Goal: Navigation & Orientation: Find specific page/section

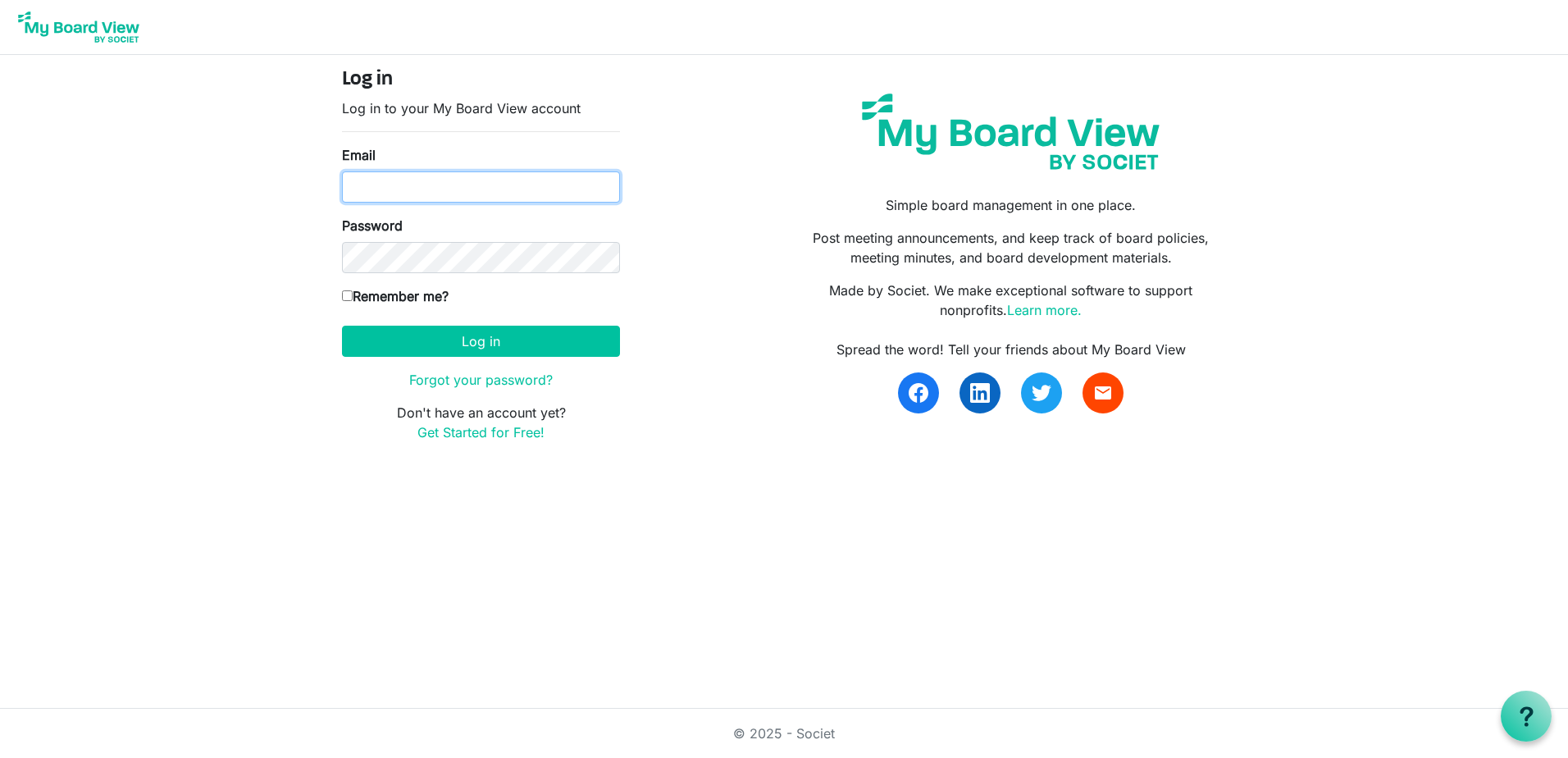
type input "executivedirector@huroncountyfoodbank.org"
click at [345, 297] on input "Remember me?" at bounding box center [347, 296] width 11 height 11
checkbox input "true"
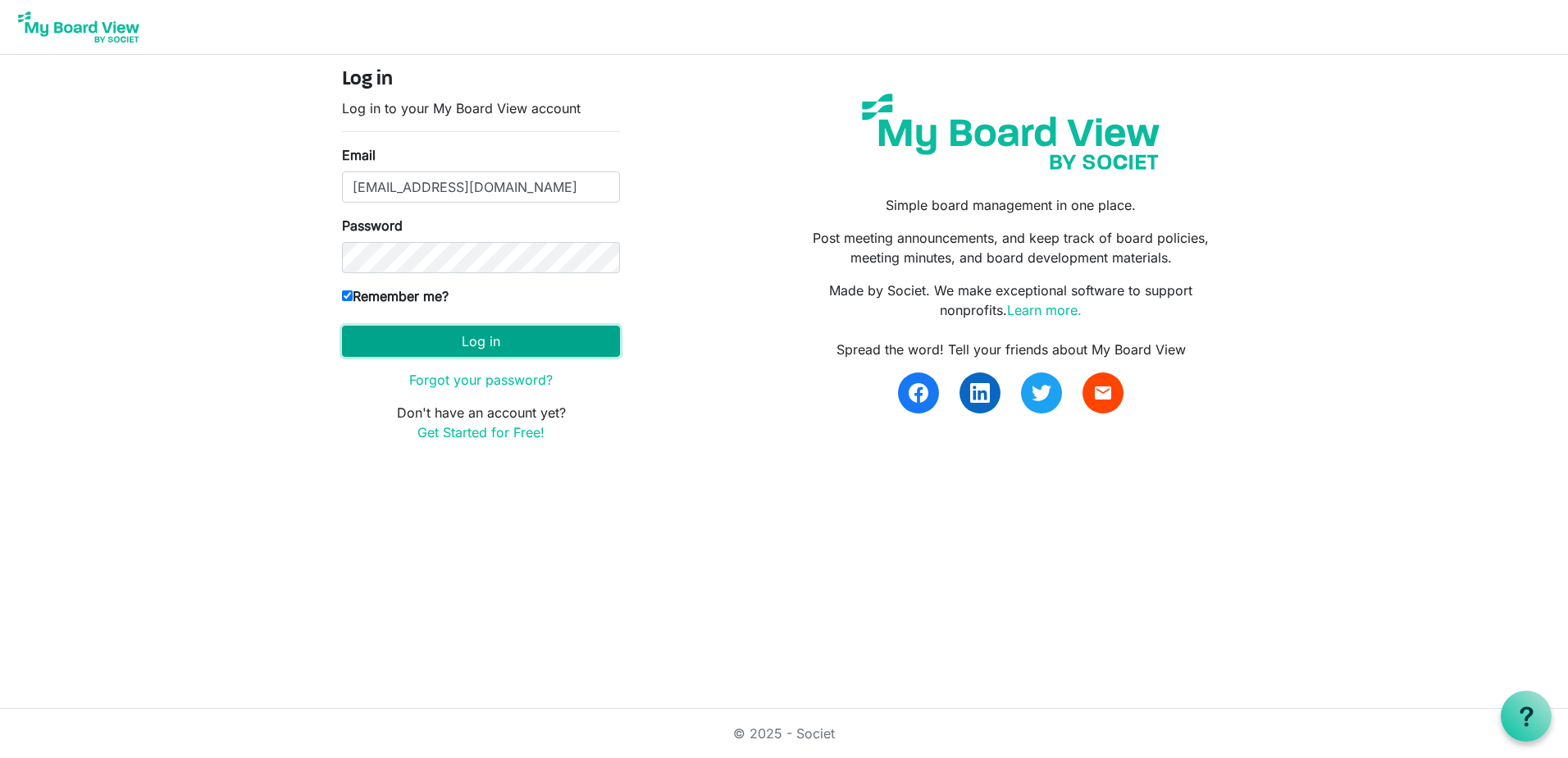
click at [386, 333] on button "Log in" at bounding box center [481, 341] width 278 height 31
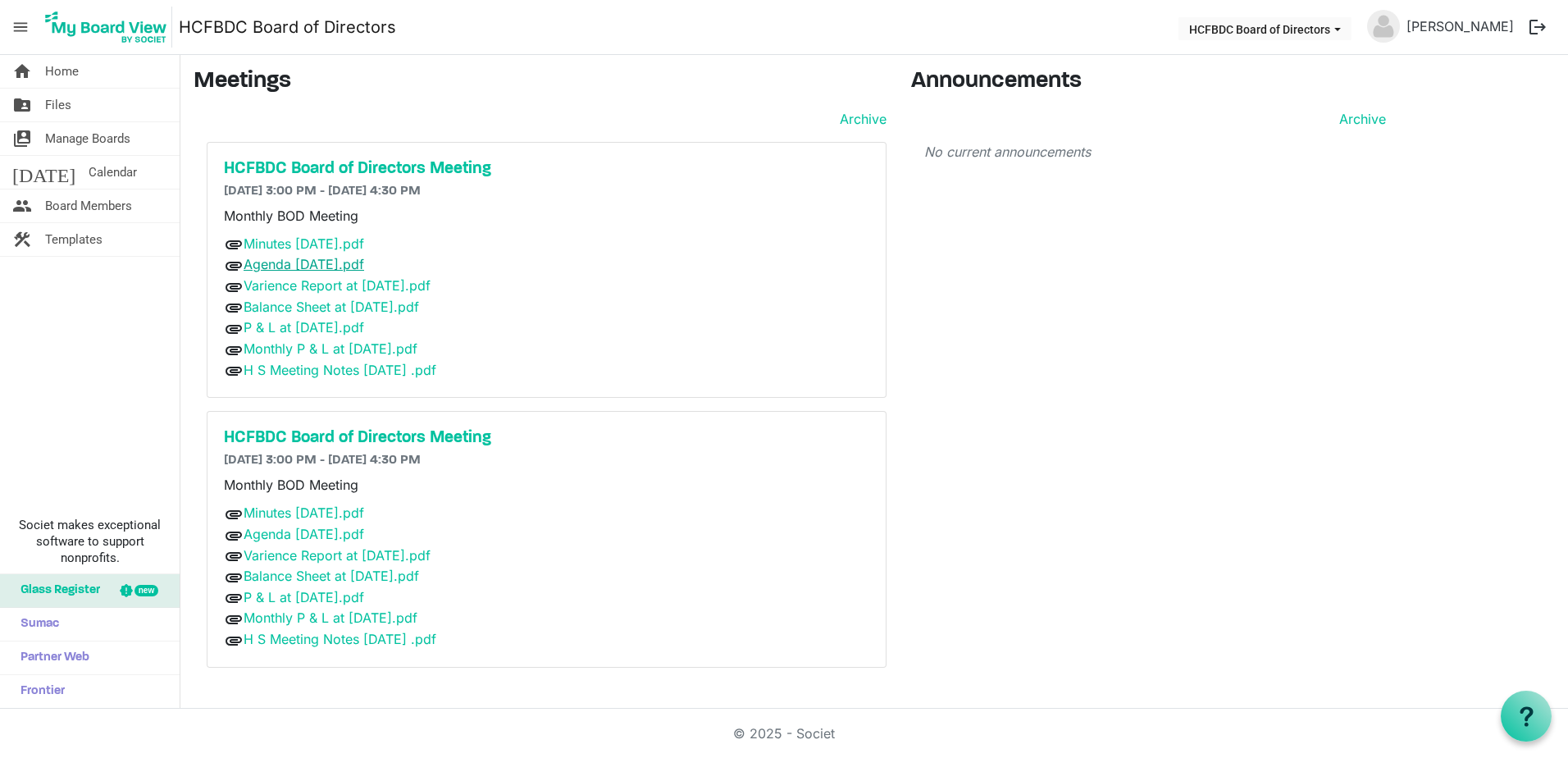
click at [267, 270] on link "Agenda [DATE].pdf" at bounding box center [303, 264] width 120 height 16
click at [58, 98] on span "Files" at bounding box center [58, 105] width 26 height 33
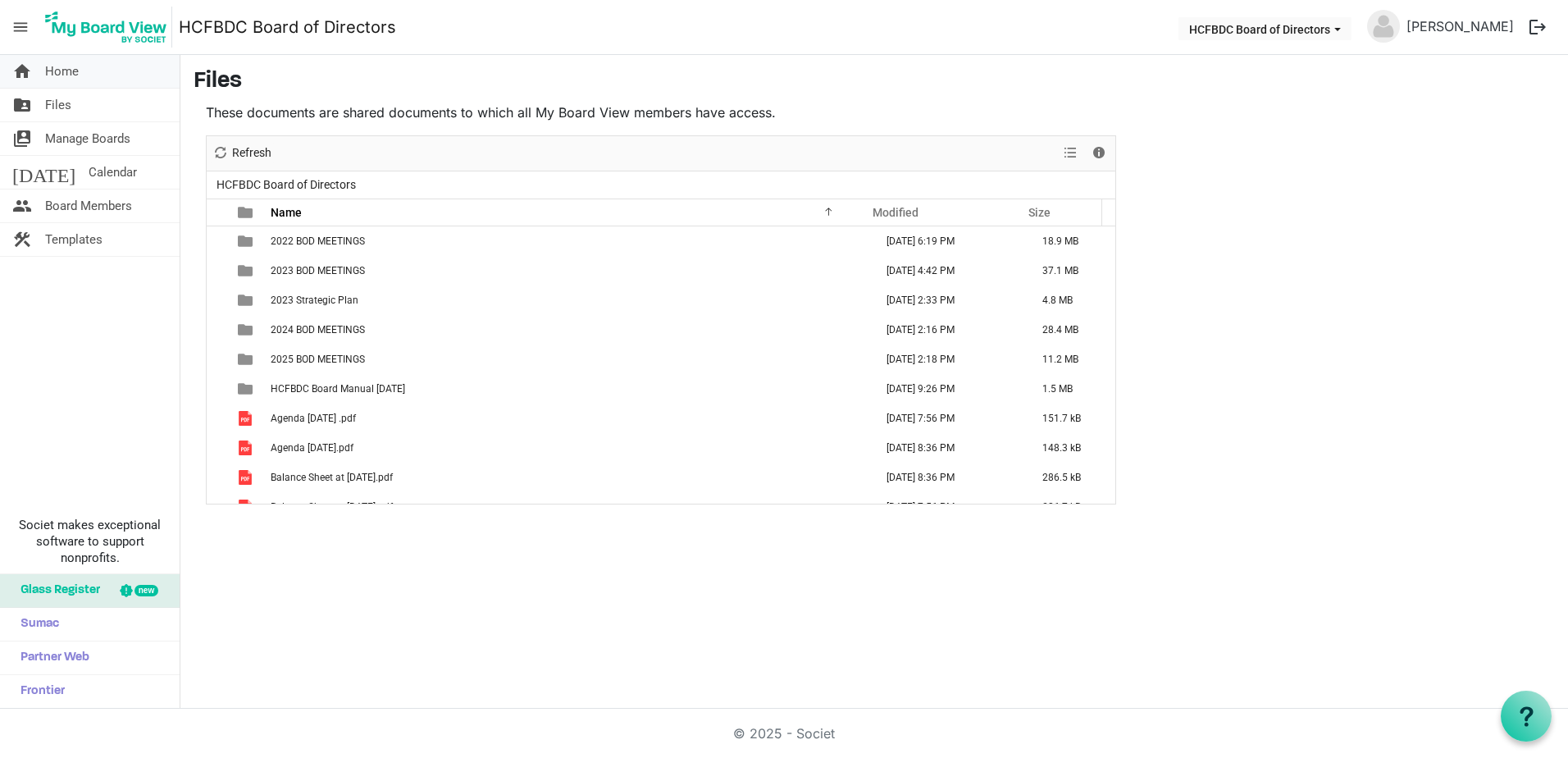
click at [59, 76] on span "Home" at bounding box center [62, 72] width 34 height 33
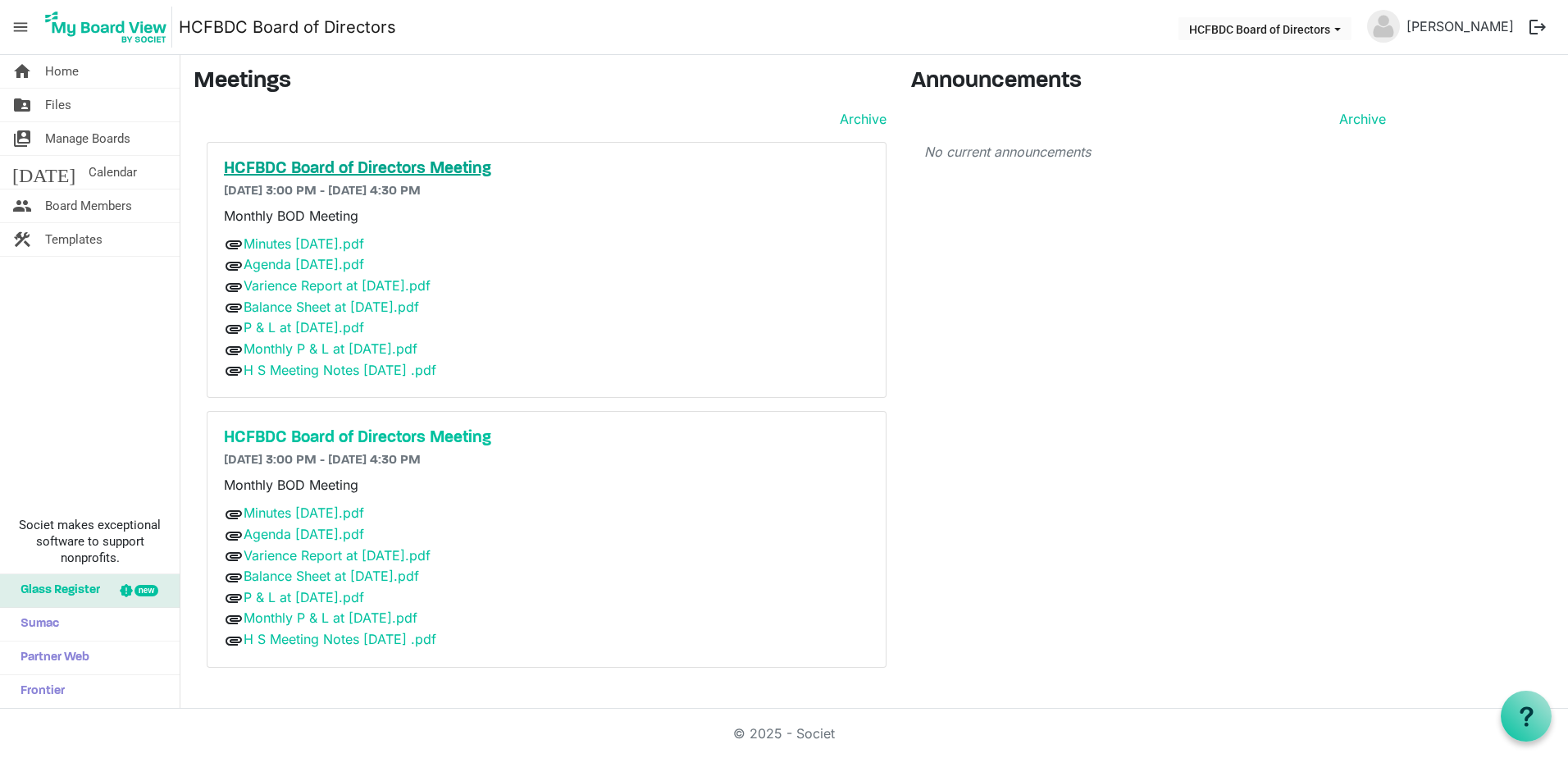
click at [254, 173] on h5 "HCFBDC Board of Directors Meeting" at bounding box center [547, 169] width 645 height 19
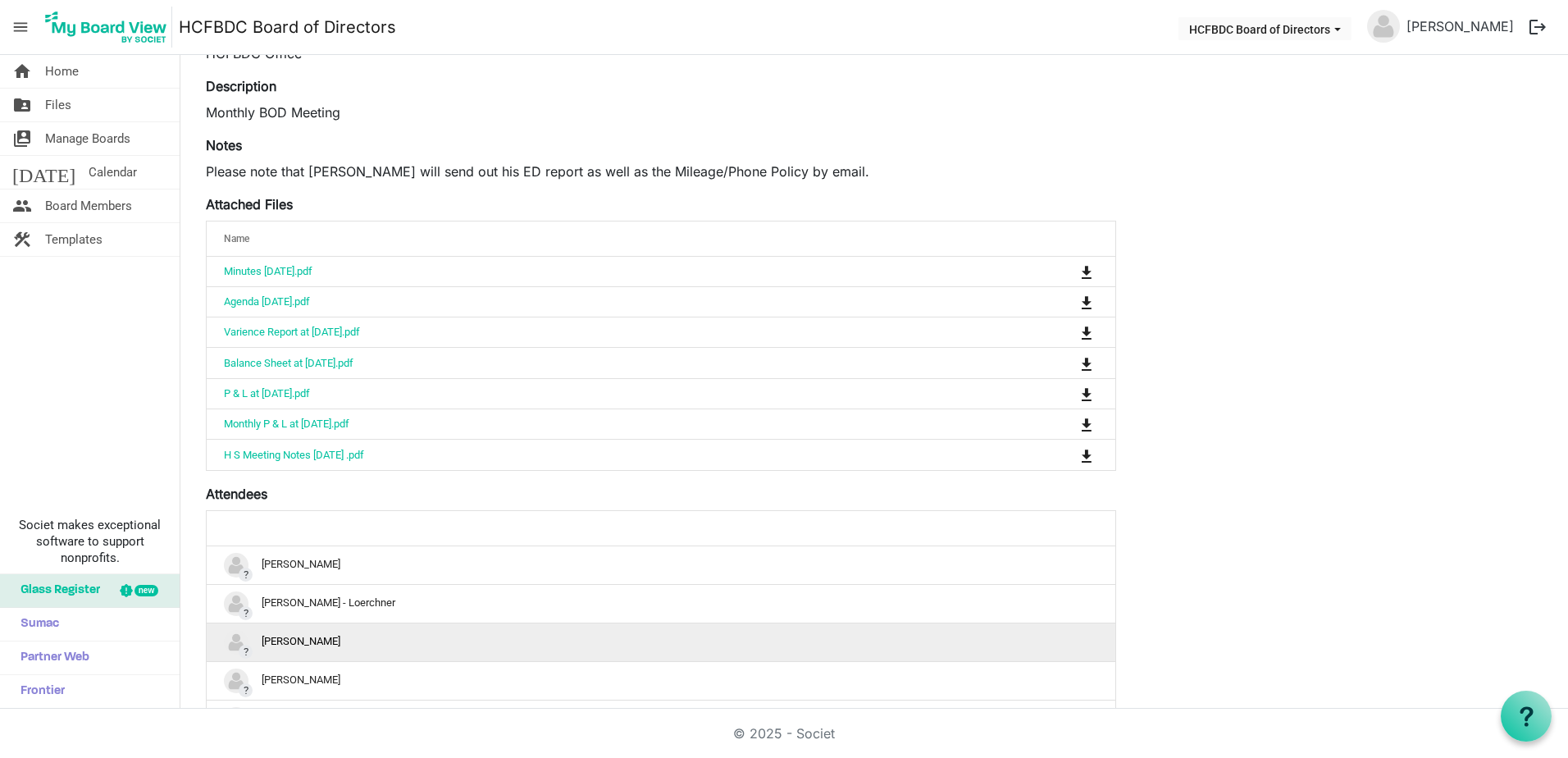
scroll to position [164, 0]
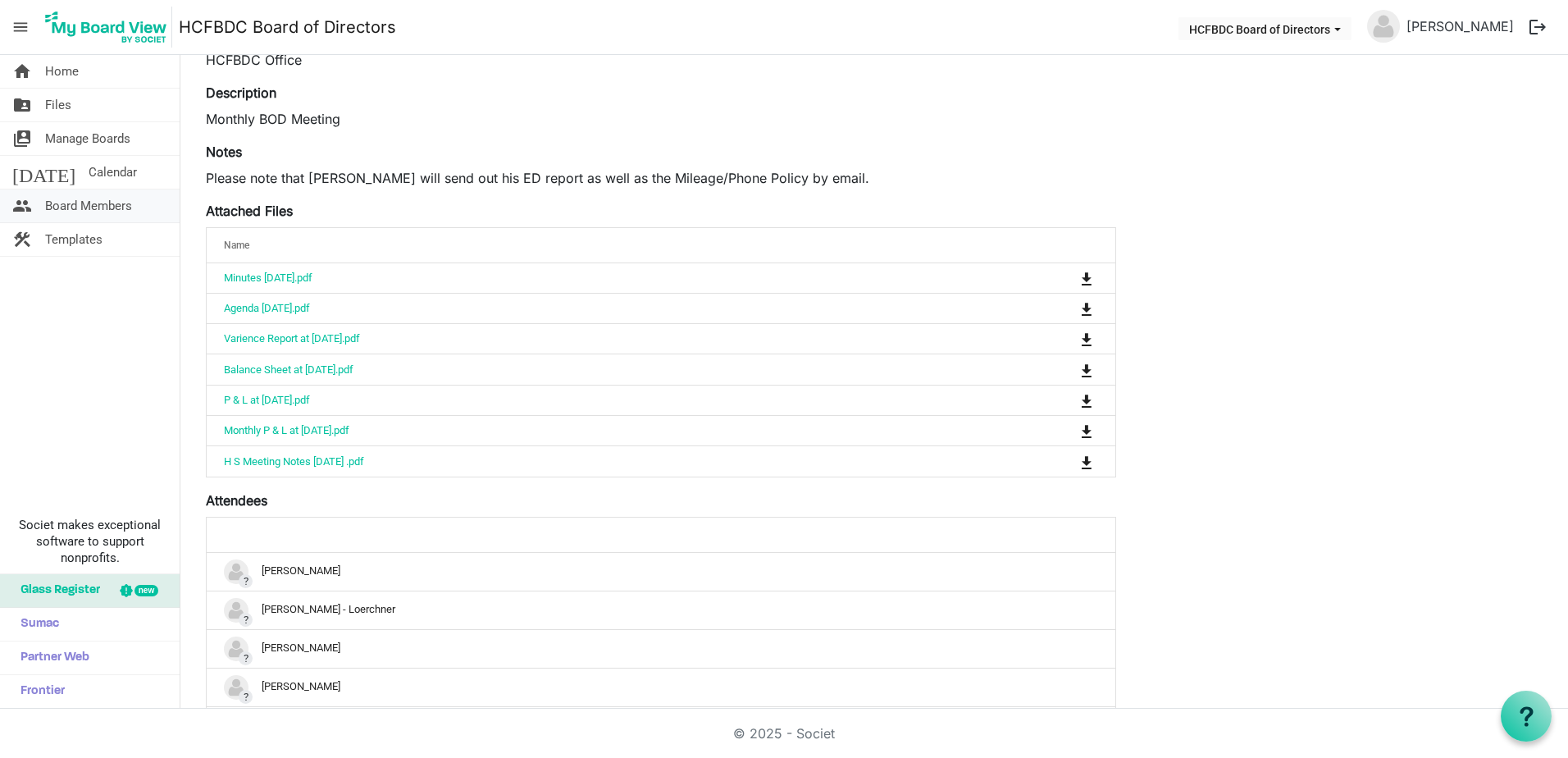
click at [82, 212] on span "Board Members" at bounding box center [89, 206] width 87 height 33
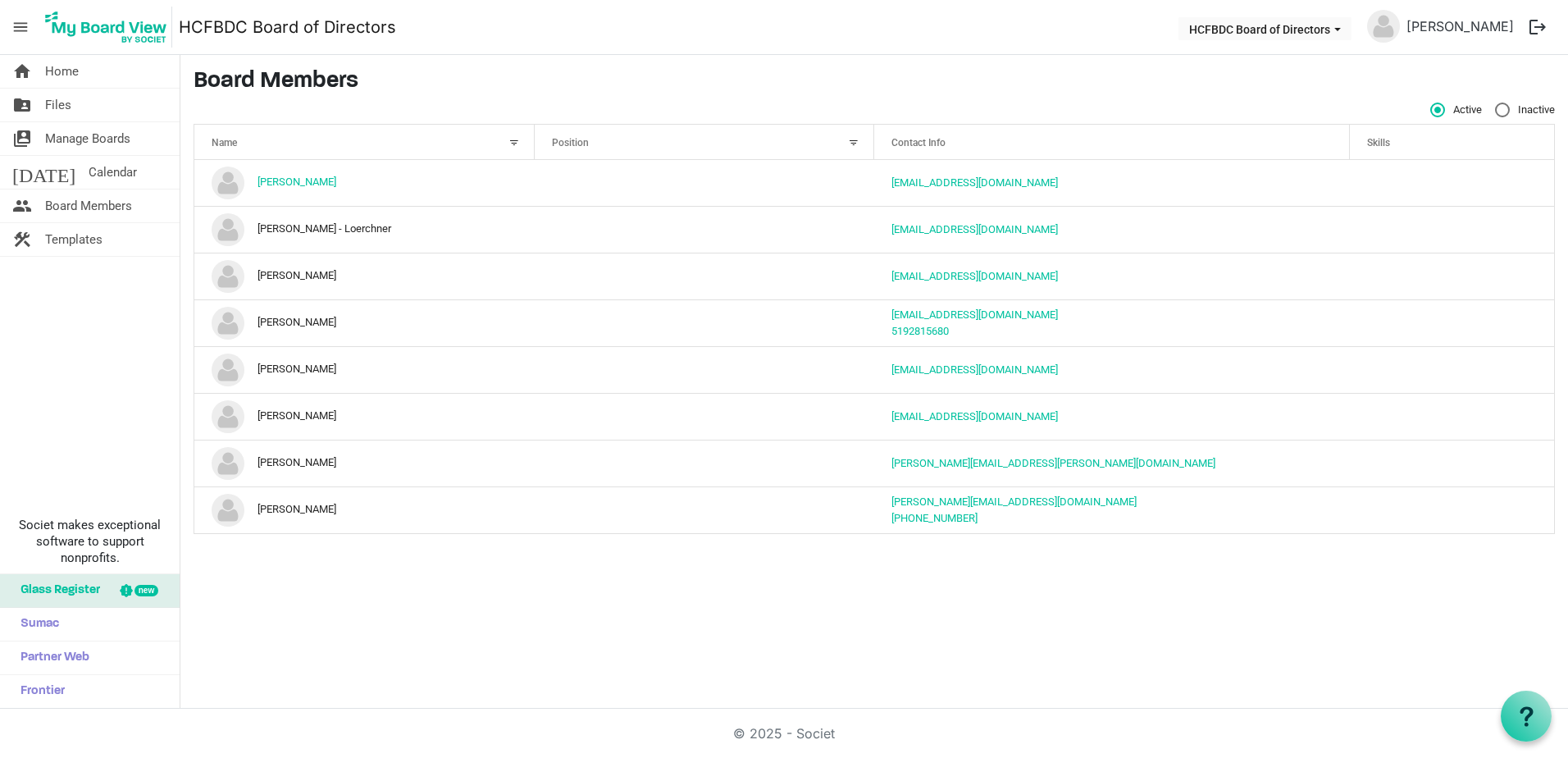
click at [1503, 106] on label "Inactive" at bounding box center [1525, 110] width 60 height 15
click at [1496, 104] on input "Inactive" at bounding box center [1495, 103] width 1 height 1
radio input "true"
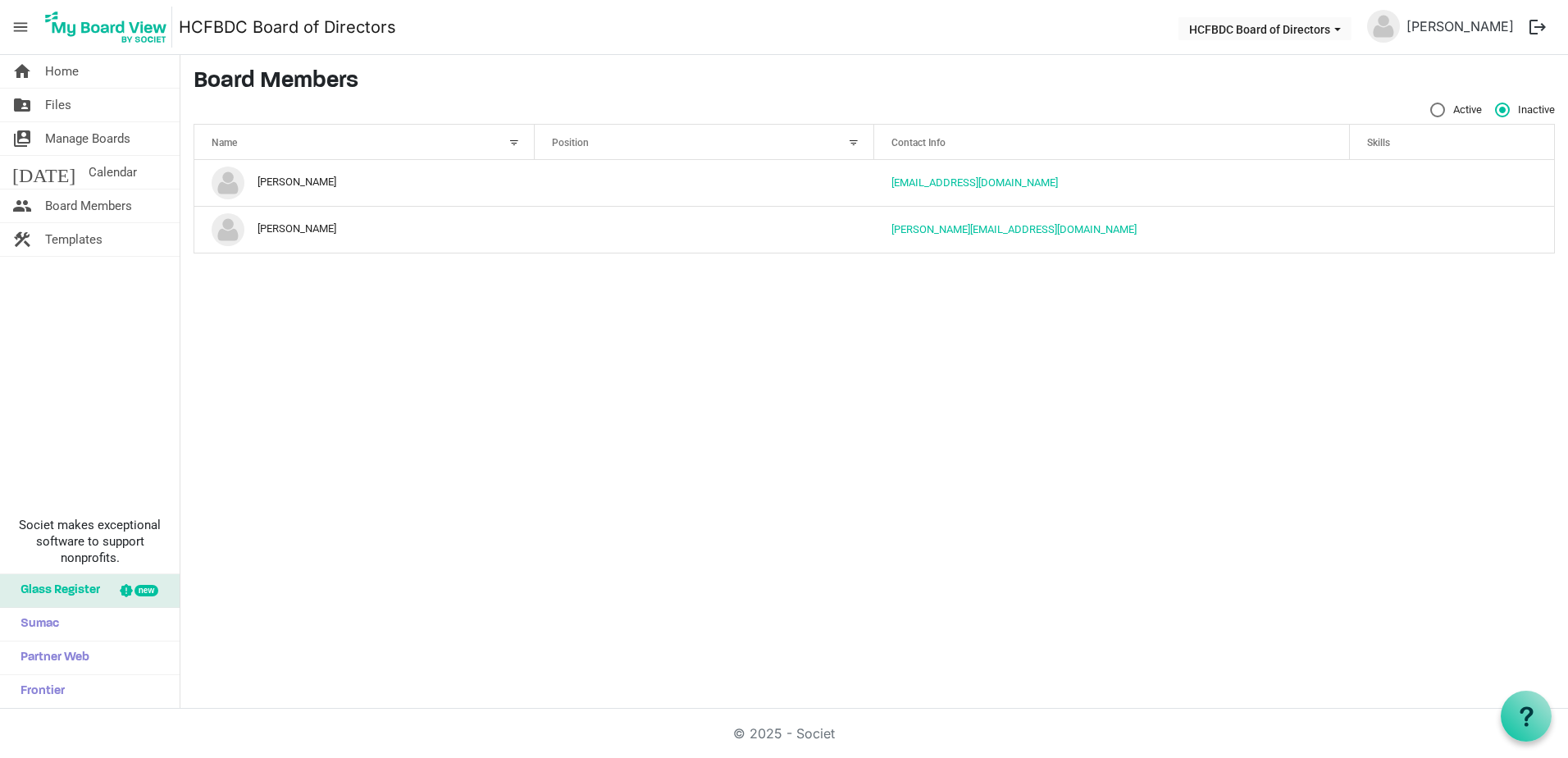
click at [1433, 112] on label "Active" at bounding box center [1456, 110] width 51 height 15
click at [1431, 104] on input "Active" at bounding box center [1430, 103] width 1 height 1
radio input "true"
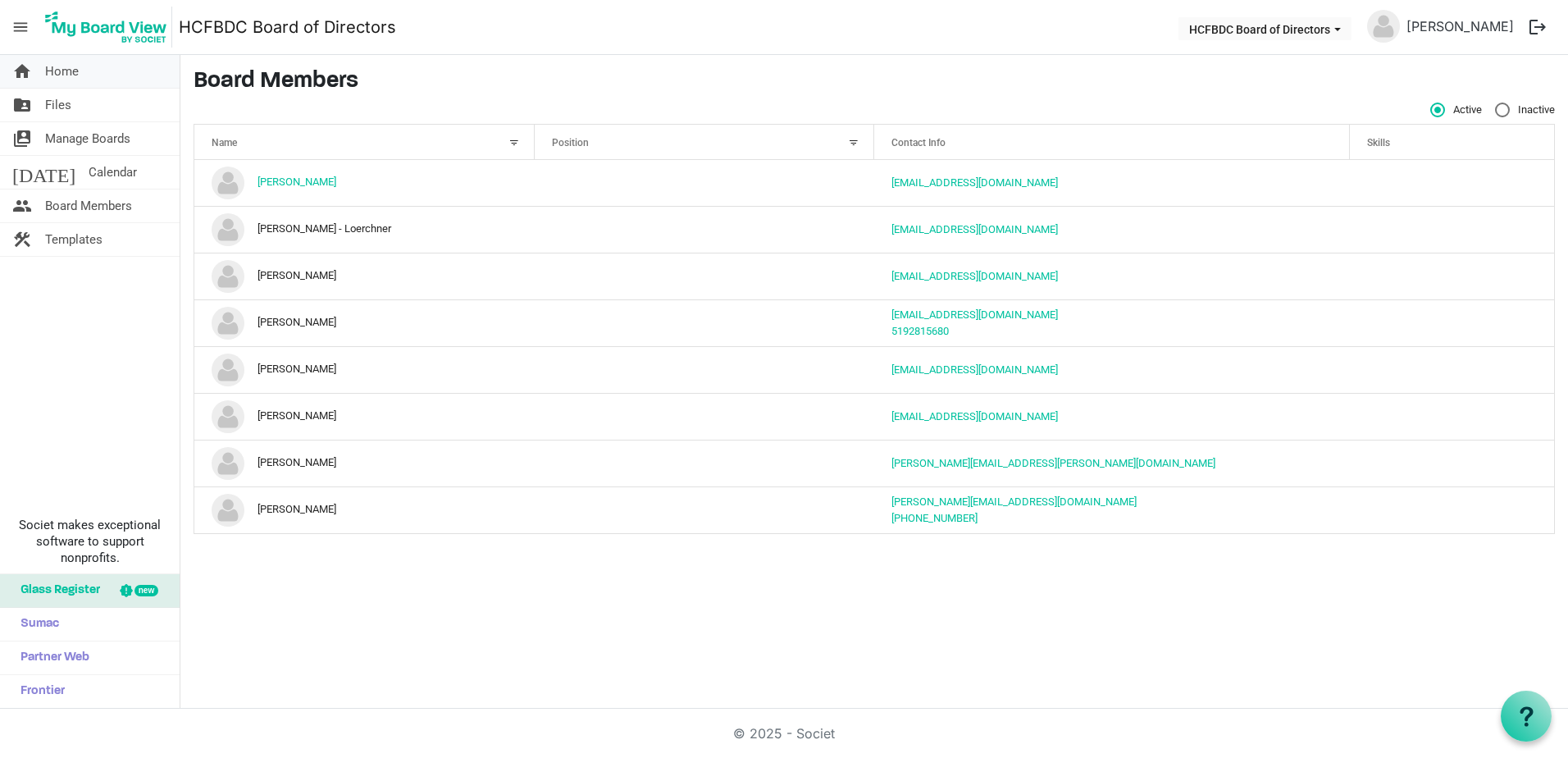
click at [60, 61] on span "Home" at bounding box center [62, 72] width 34 height 33
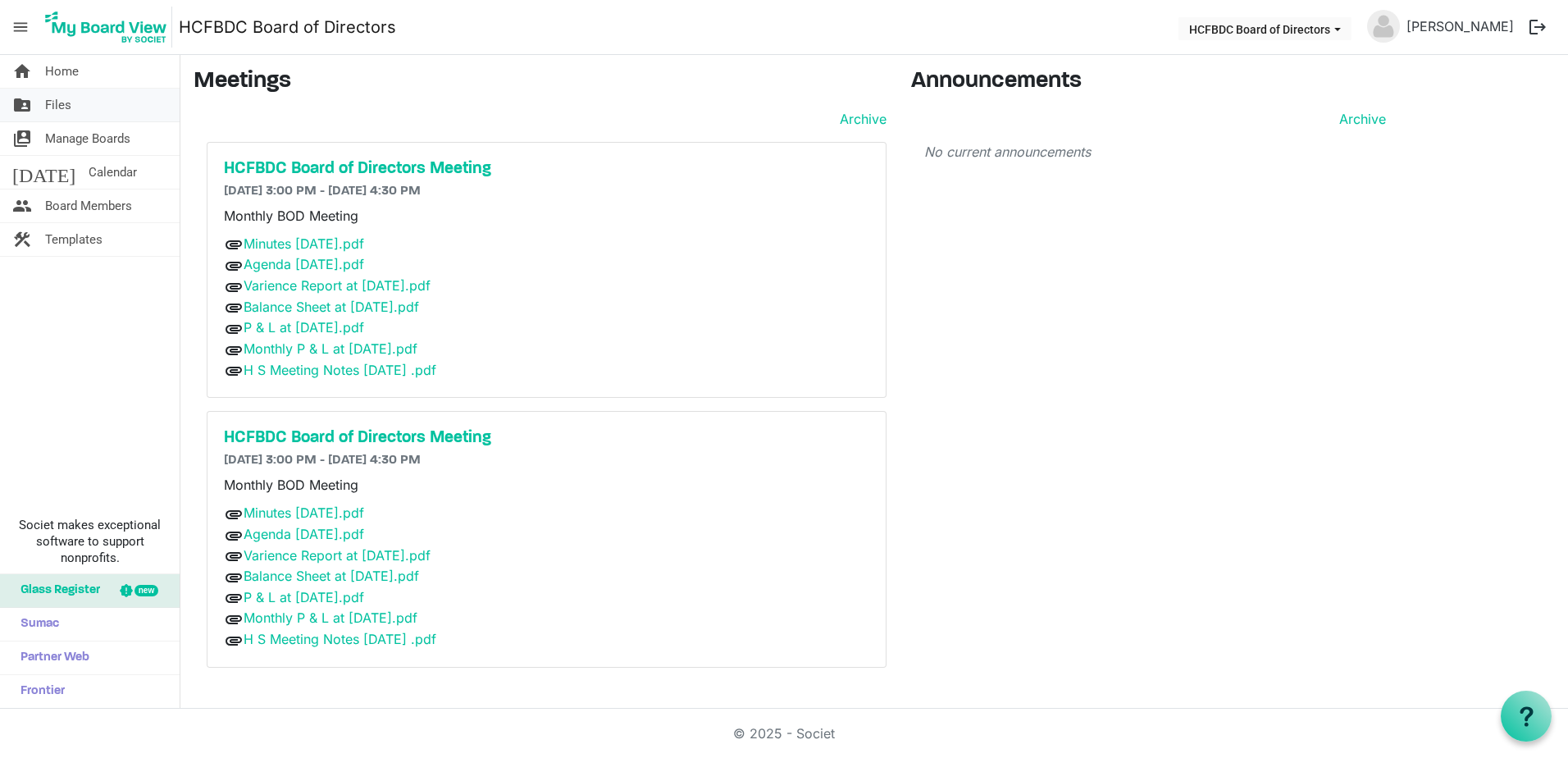
click at [46, 108] on span "Files" at bounding box center [58, 105] width 26 height 33
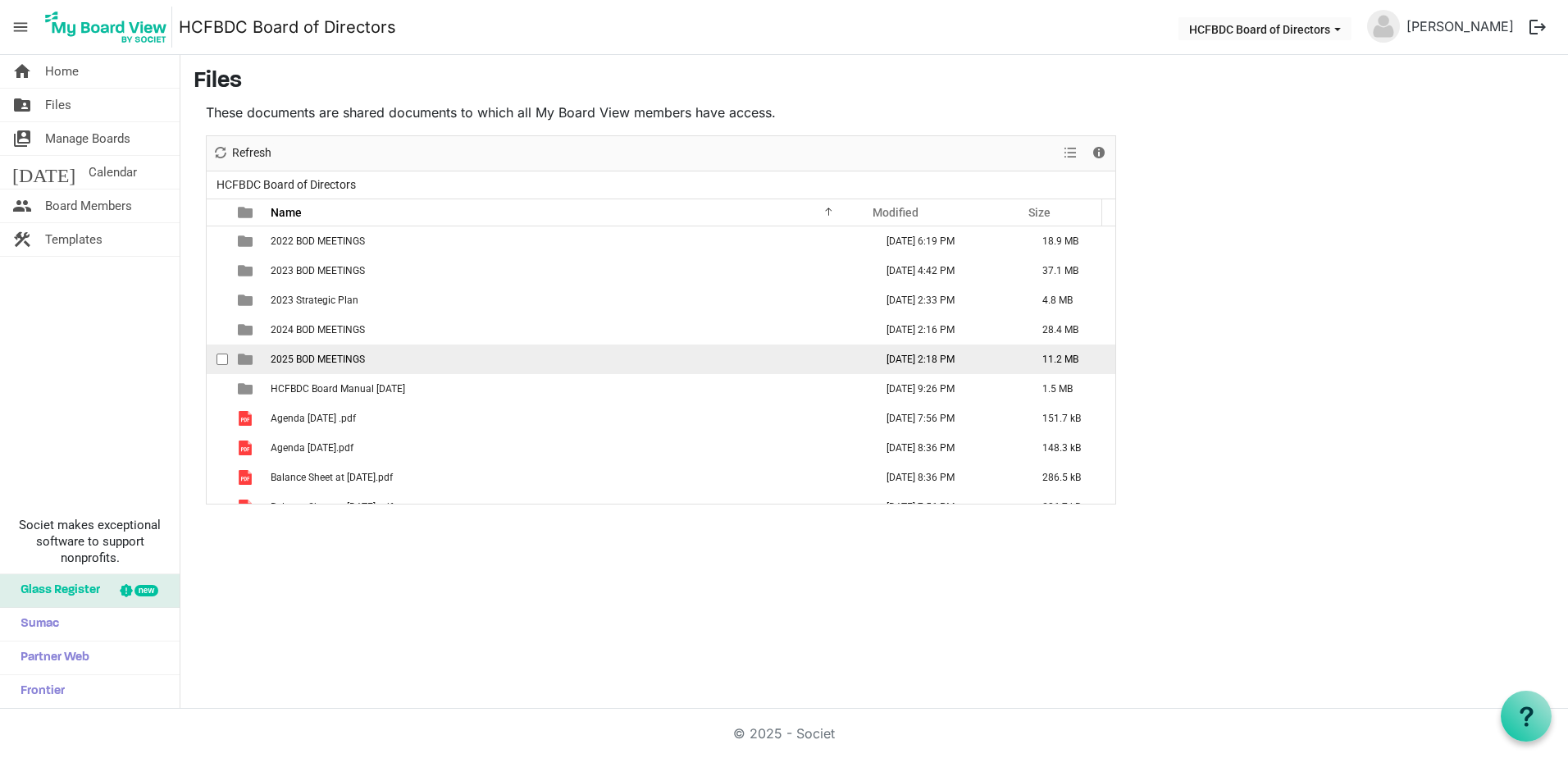
click at [329, 363] on span "2025 BOD MEETINGS" at bounding box center [317, 360] width 94 height 12
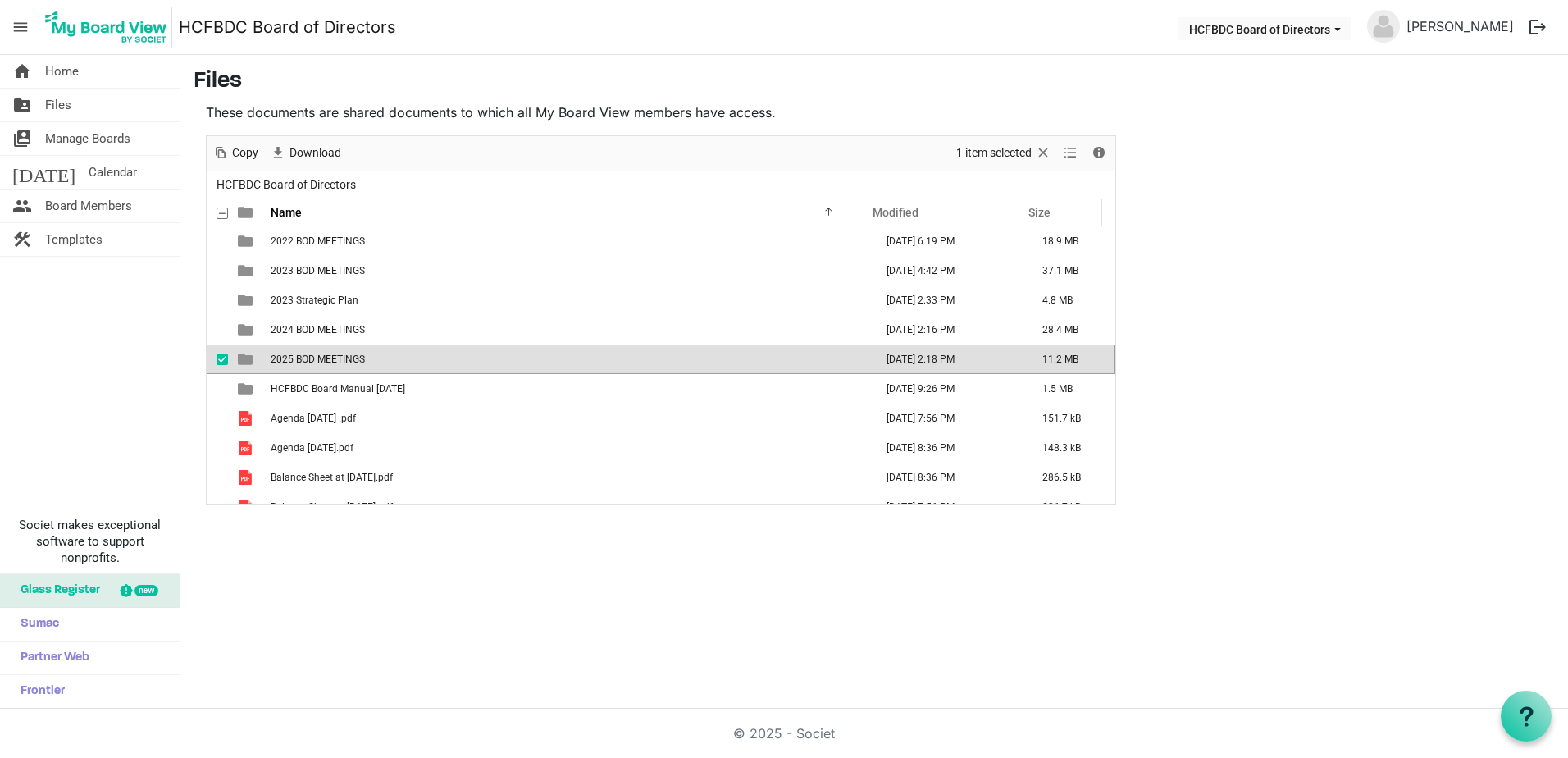
click at [330, 363] on span "2025 BOD MEETINGS" at bounding box center [317, 360] width 94 height 12
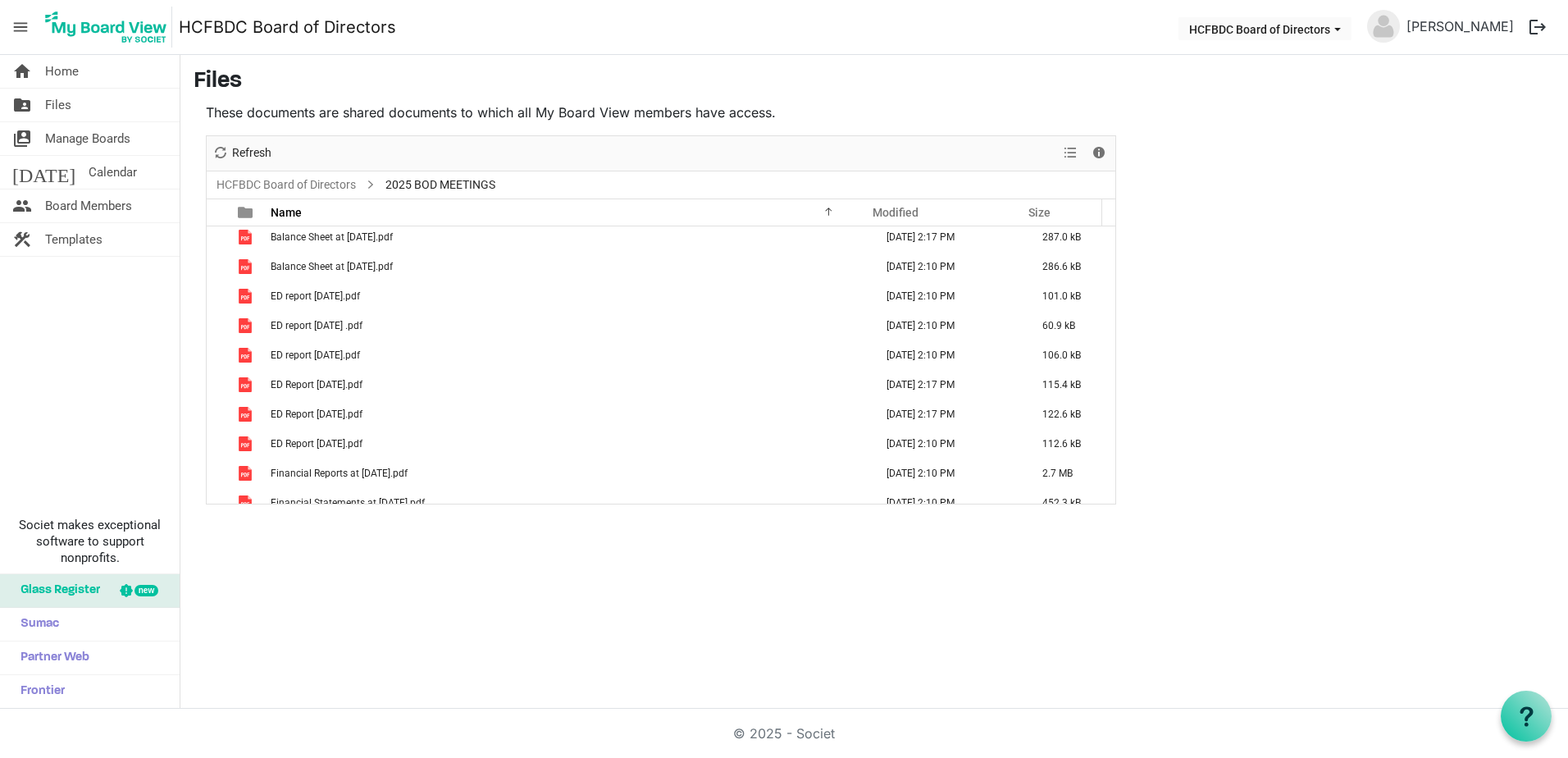
scroll to position [329, 0]
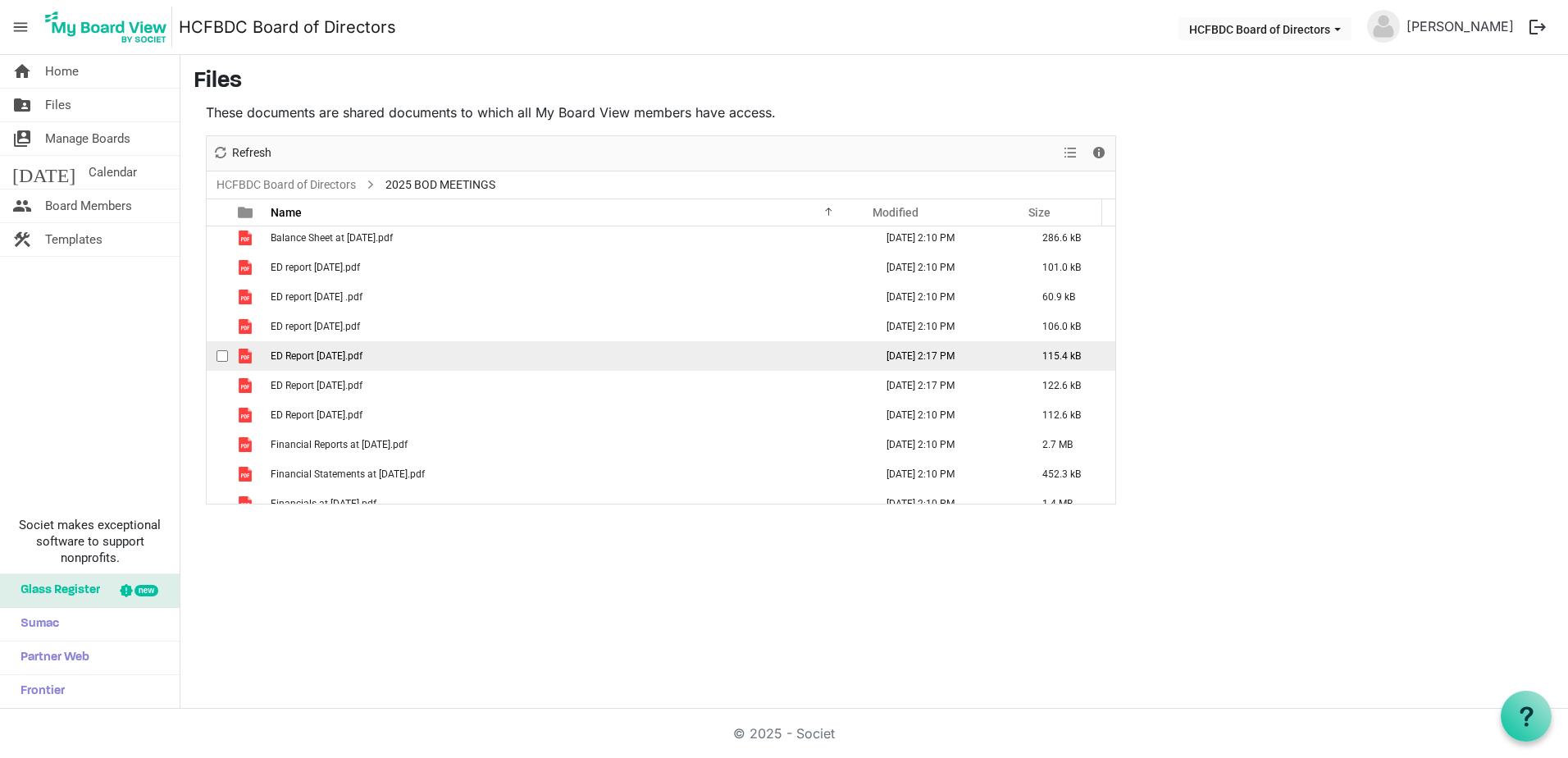
click at [320, 355] on span "ED Report [DATE].pdf" at bounding box center [316, 356] width 92 height 12
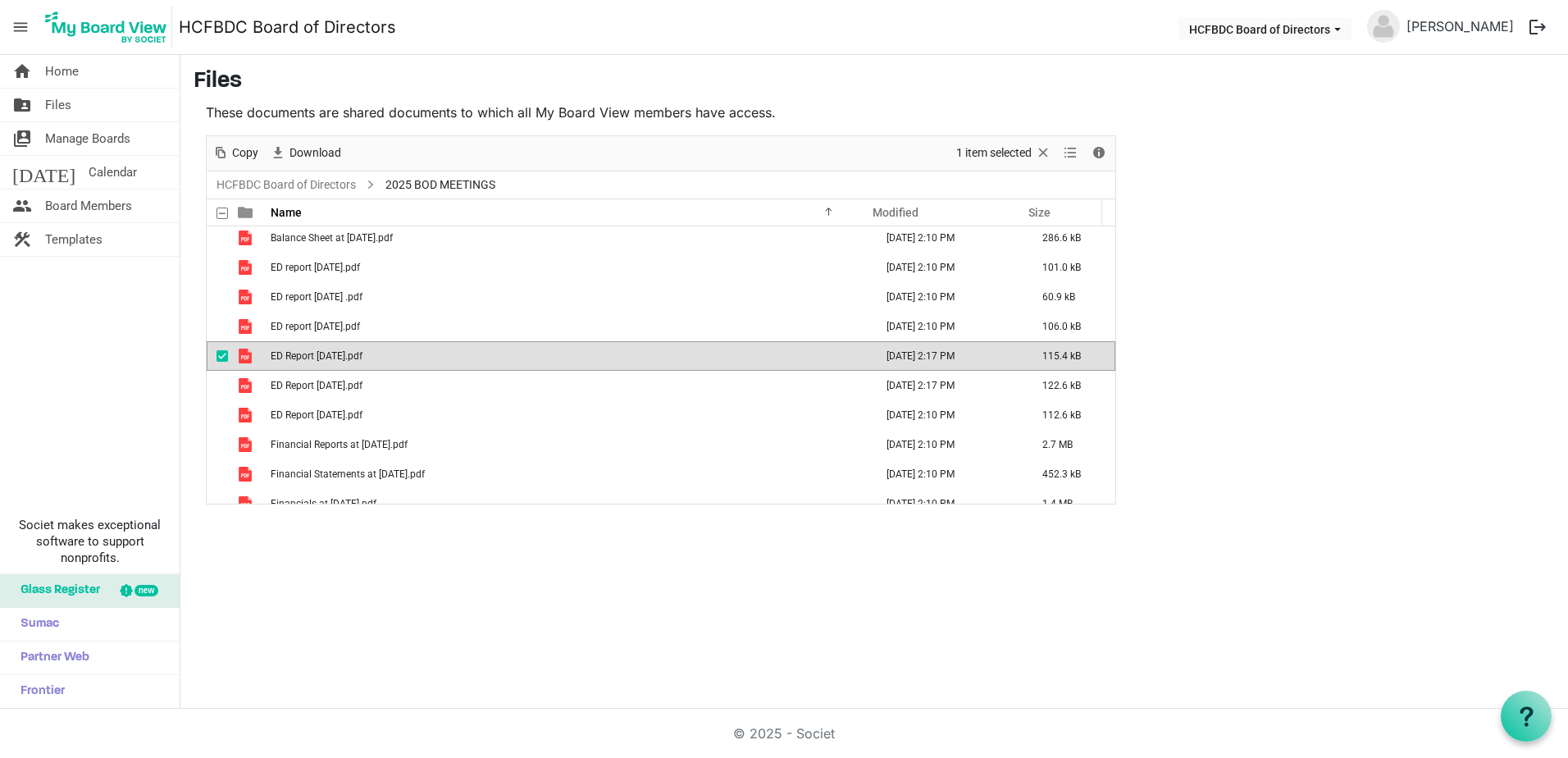
click at [301, 354] on span "ED Report [DATE].pdf" at bounding box center [316, 356] width 92 height 12
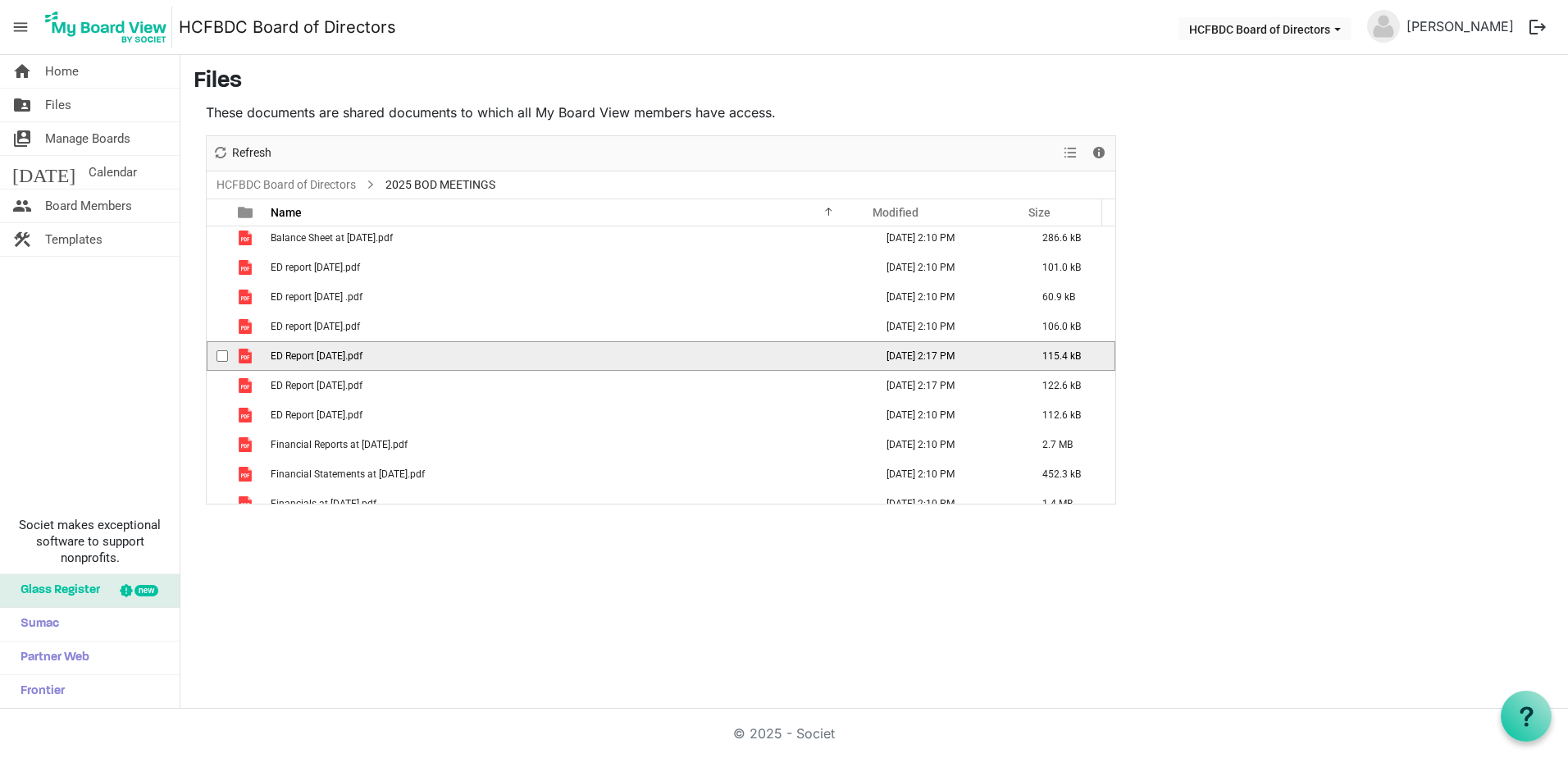
click at [301, 354] on span "ED Report [DATE].pdf" at bounding box center [316, 356] width 92 height 12
